Goal: Find specific page/section: Find specific page/section

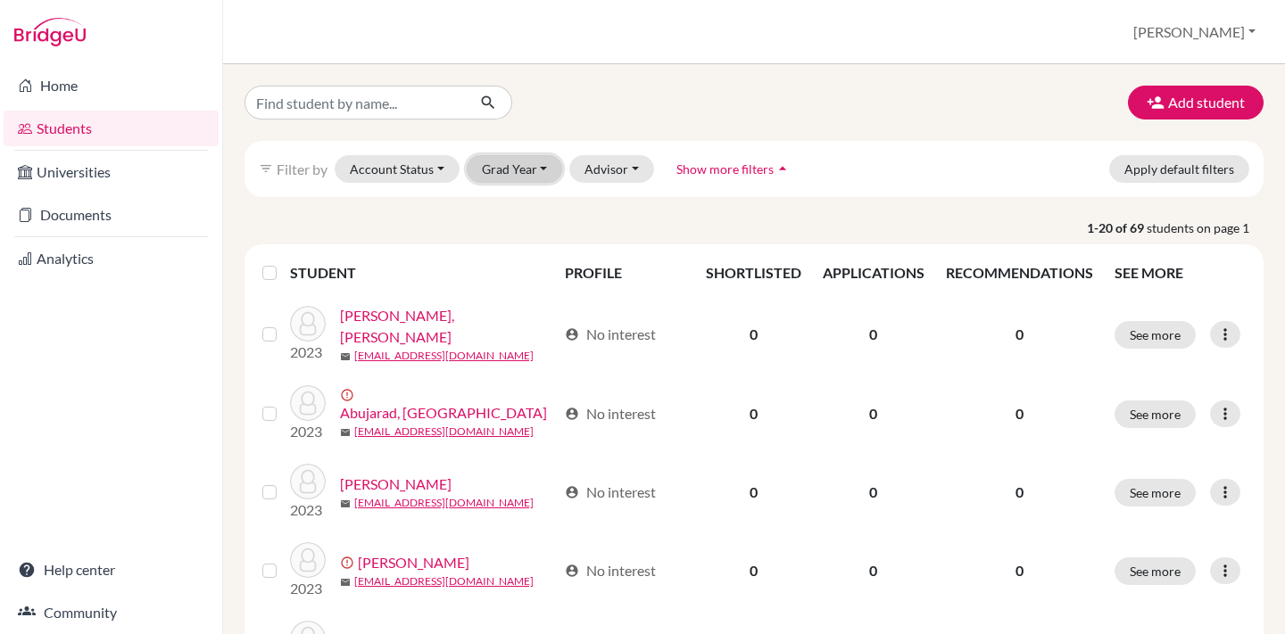
click at [490, 166] on button "Grad Year" at bounding box center [515, 169] width 96 height 28
click at [425, 220] on p "1-20 of 69 students on page 1" at bounding box center [754, 228] width 1046 height 19
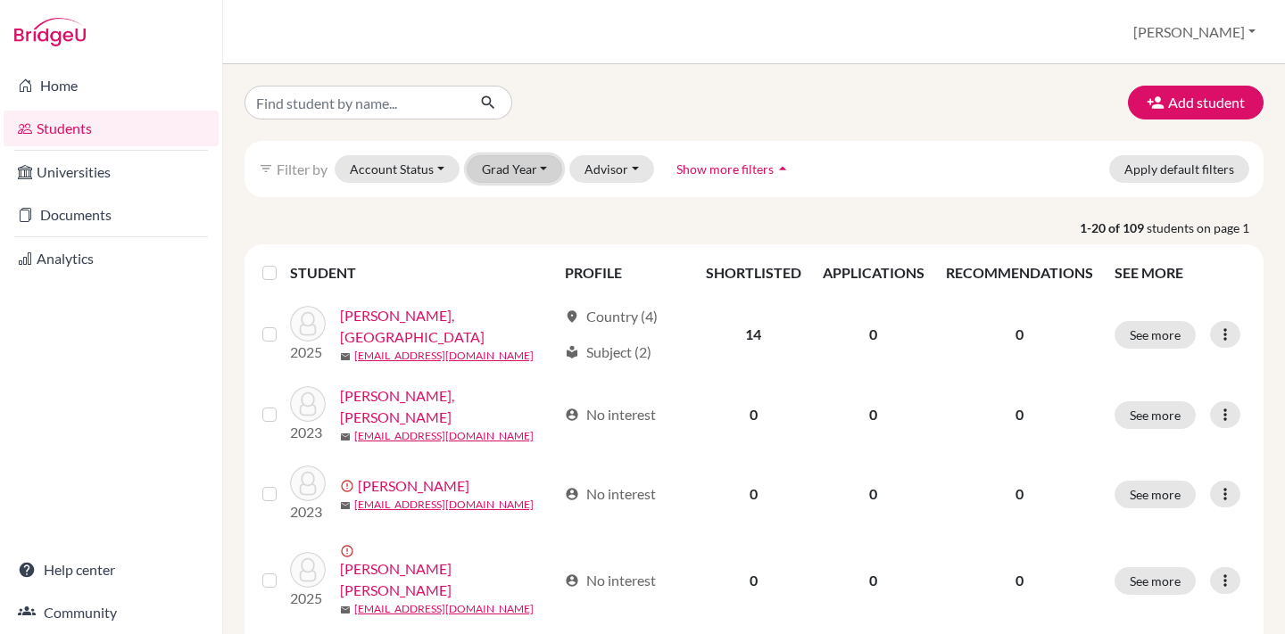
click at [536, 169] on button "Grad Year" at bounding box center [515, 169] width 96 height 28
click at [515, 205] on span "2026" at bounding box center [505, 206] width 32 height 21
